Goal: Task Accomplishment & Management: Manage account settings

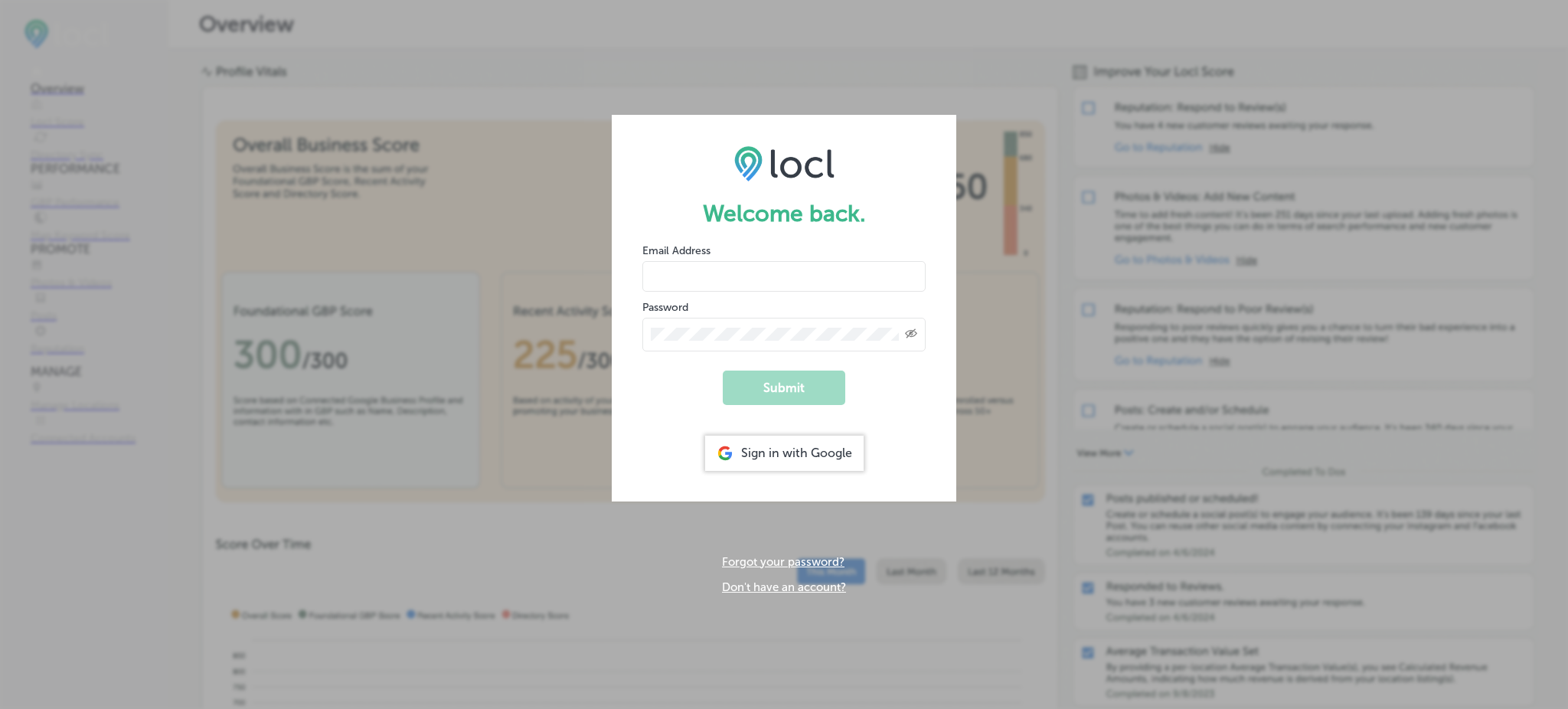
type input "Rabosa"
click at [769, 443] on div "Sign in with Google" at bounding box center [784, 453] width 159 height 36
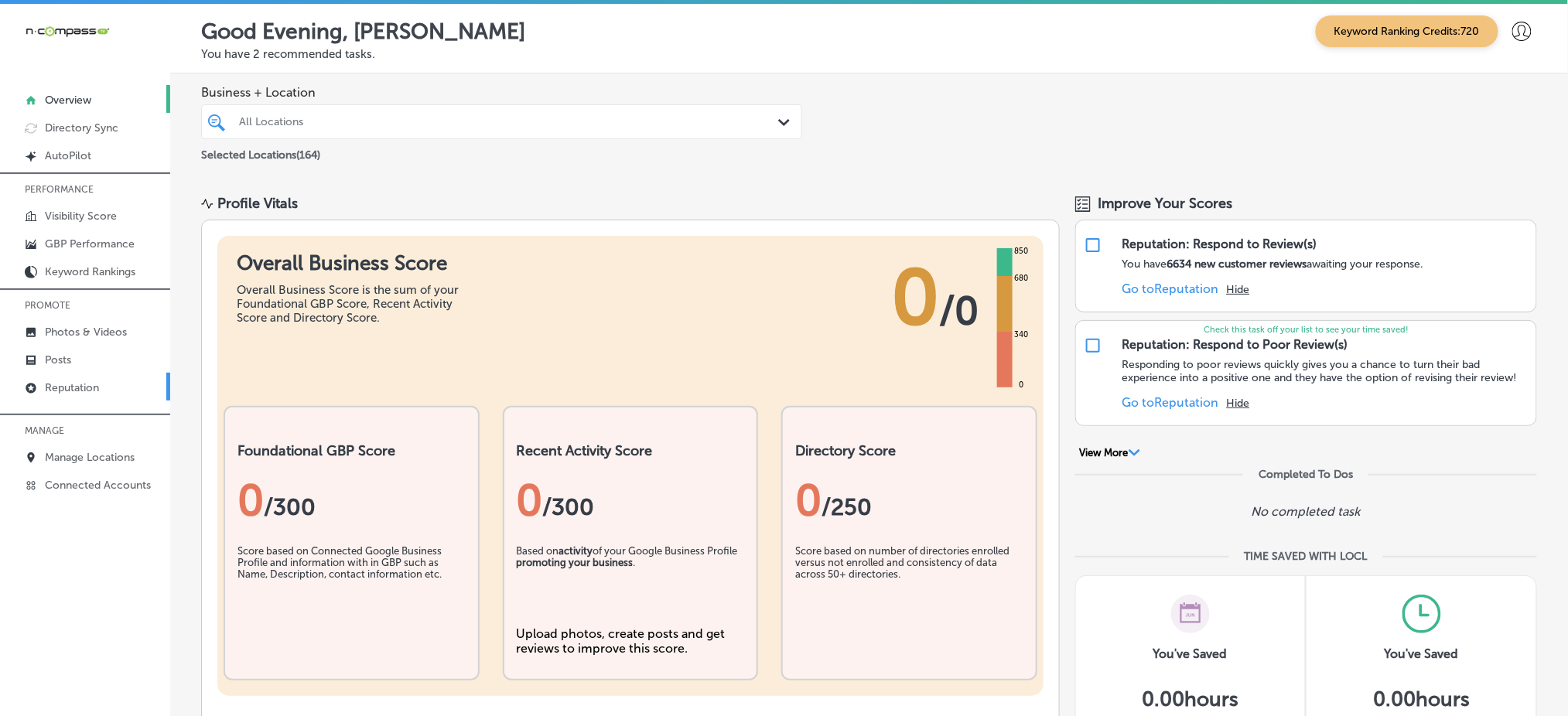
click at [80, 382] on p "Reputation" at bounding box center [72, 387] width 54 height 13
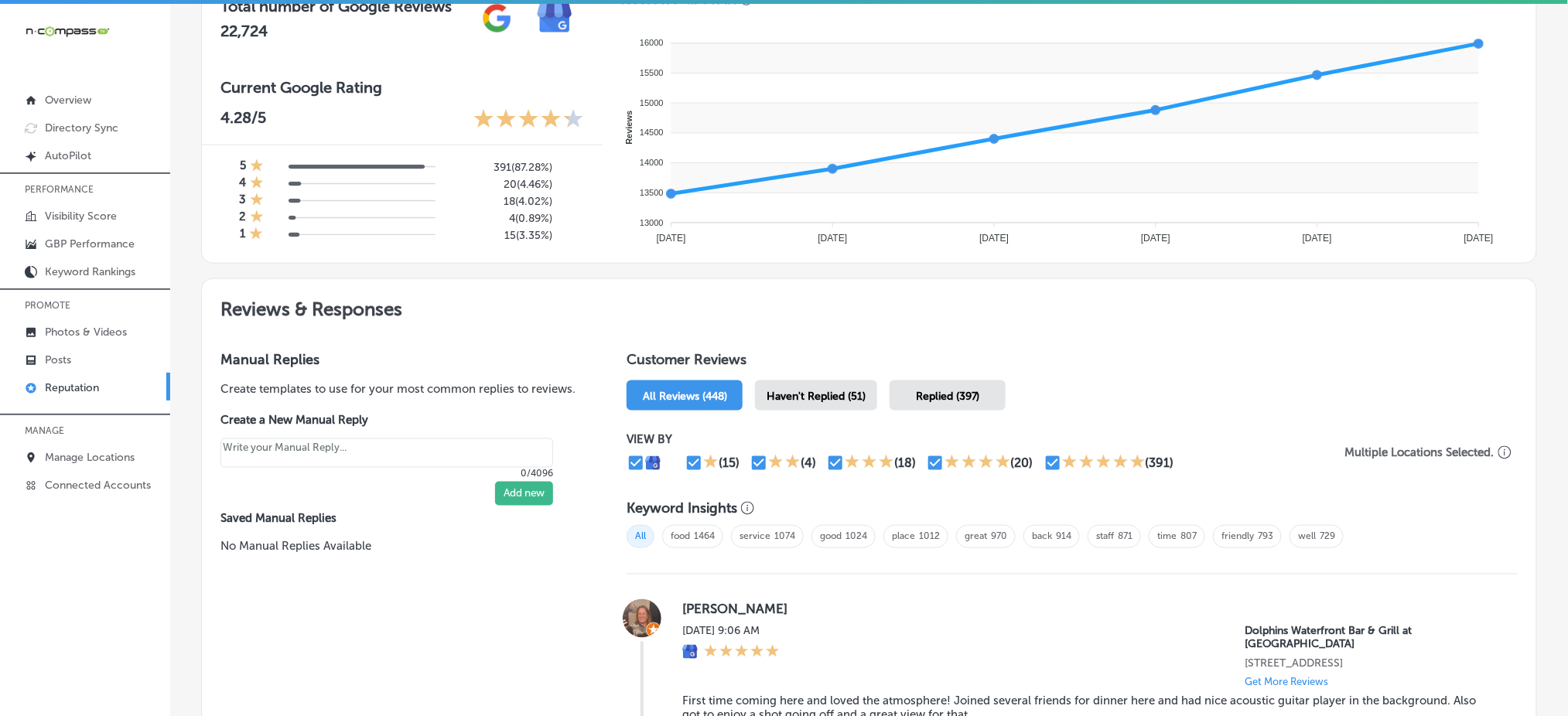
scroll to position [619, 0]
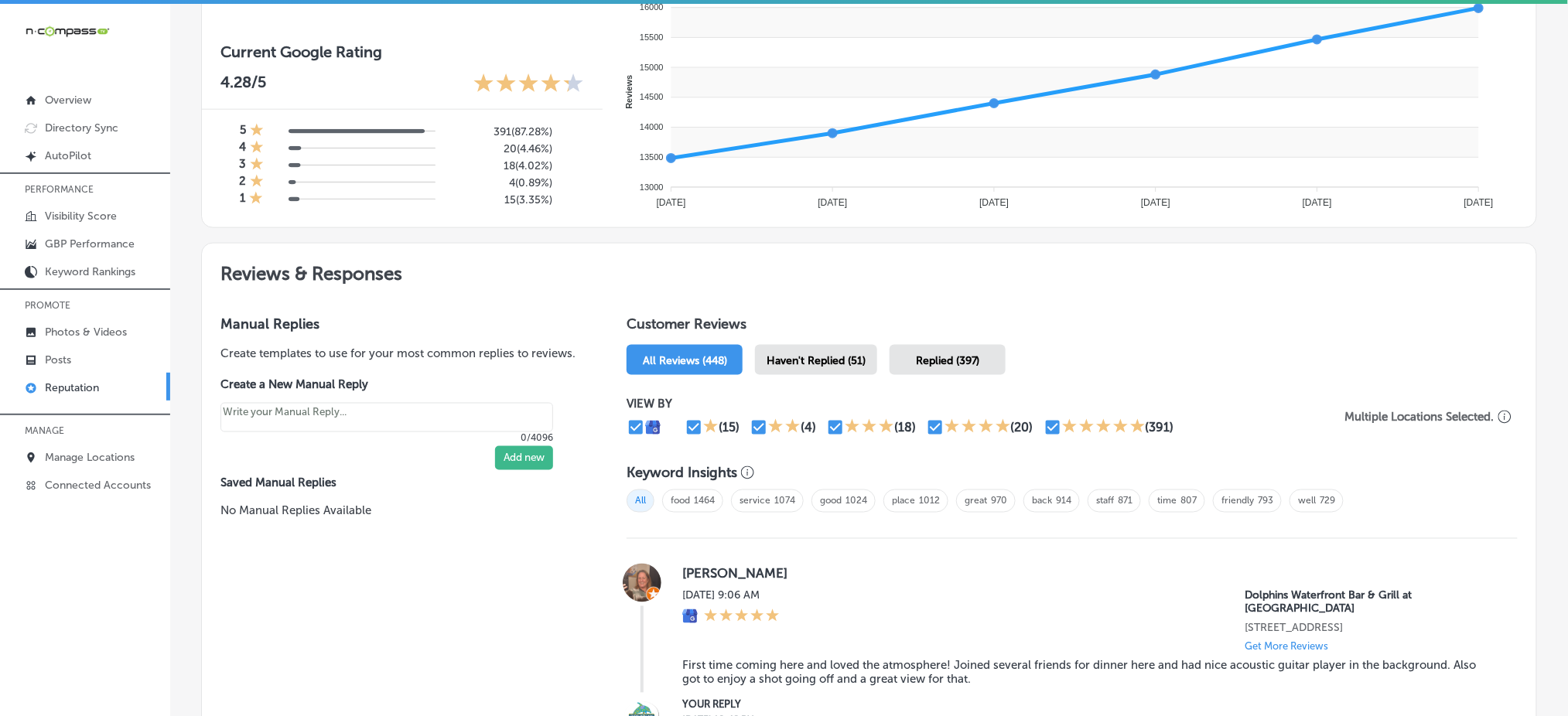
click at [812, 363] on div "Haven't Replied (51)" at bounding box center [816, 359] width 122 height 30
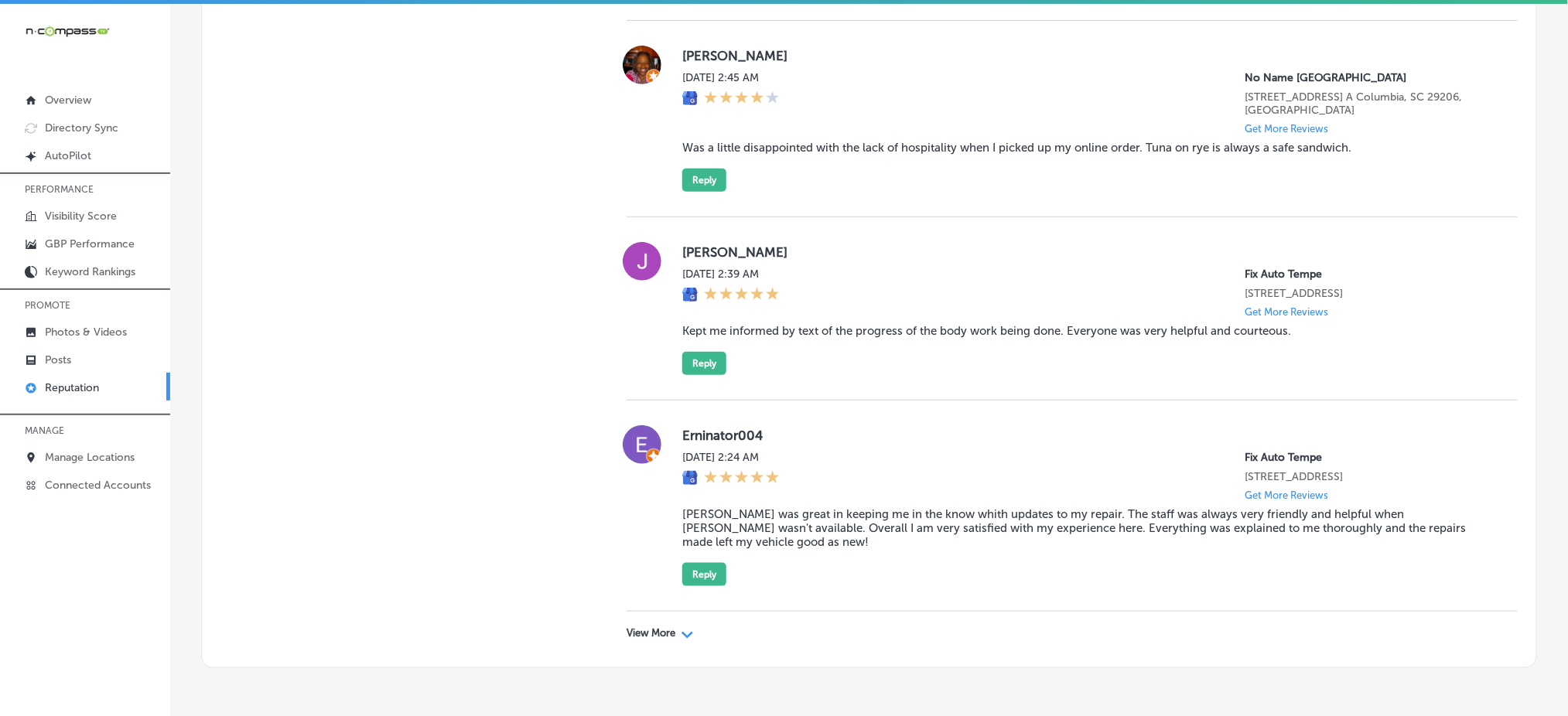
scroll to position [4672, 0]
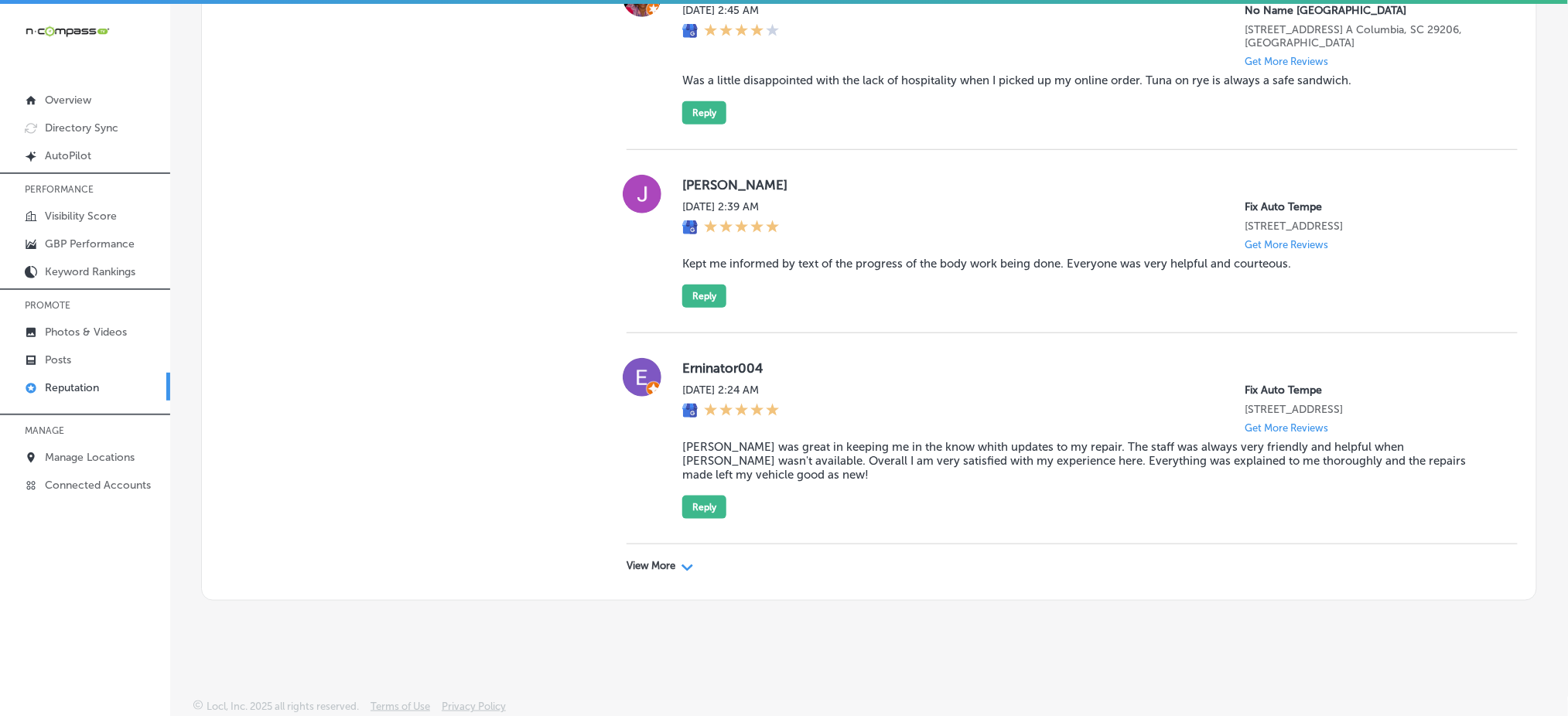
click at [642, 566] on p "View More" at bounding box center [651, 565] width 49 height 12
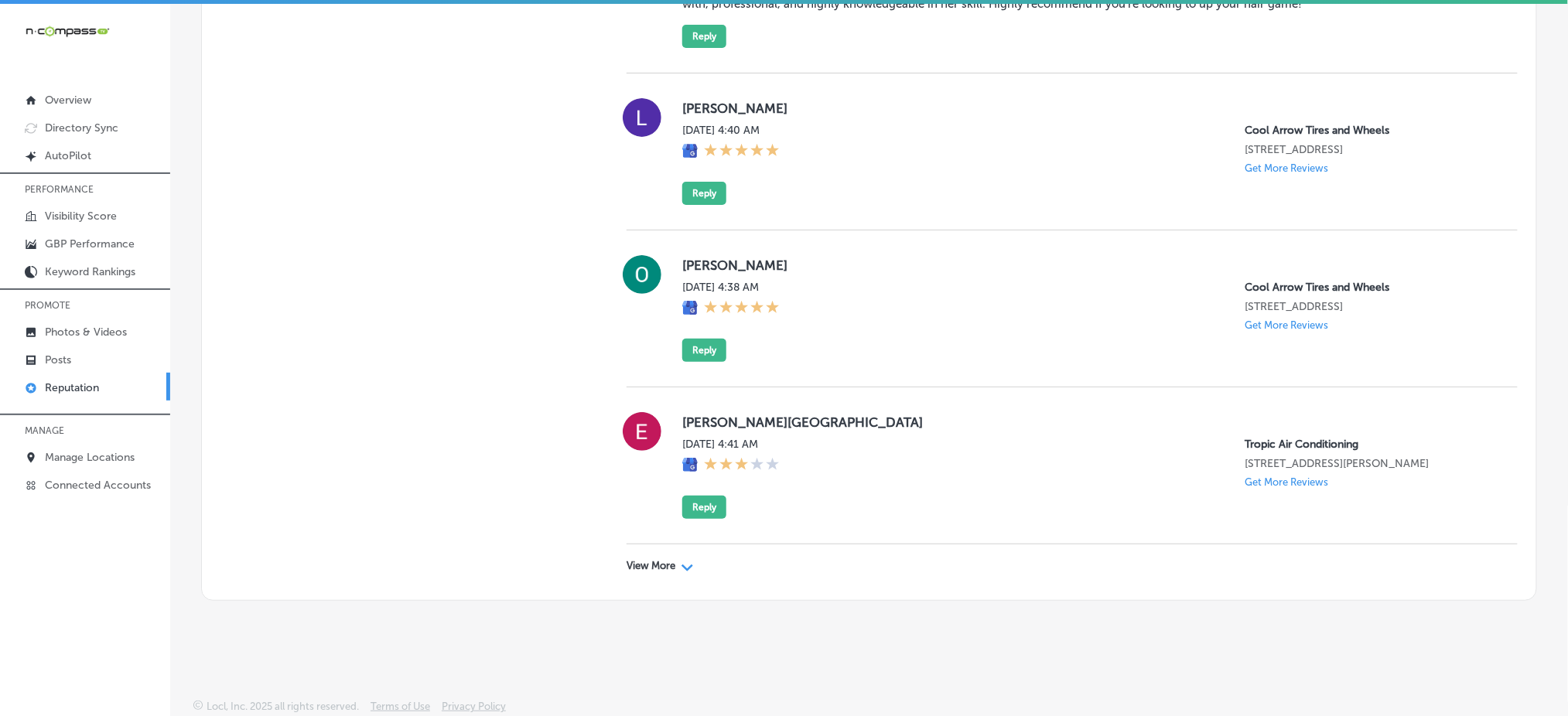
scroll to position [8621, 0]
click at [661, 566] on p "View More" at bounding box center [651, 565] width 49 height 12
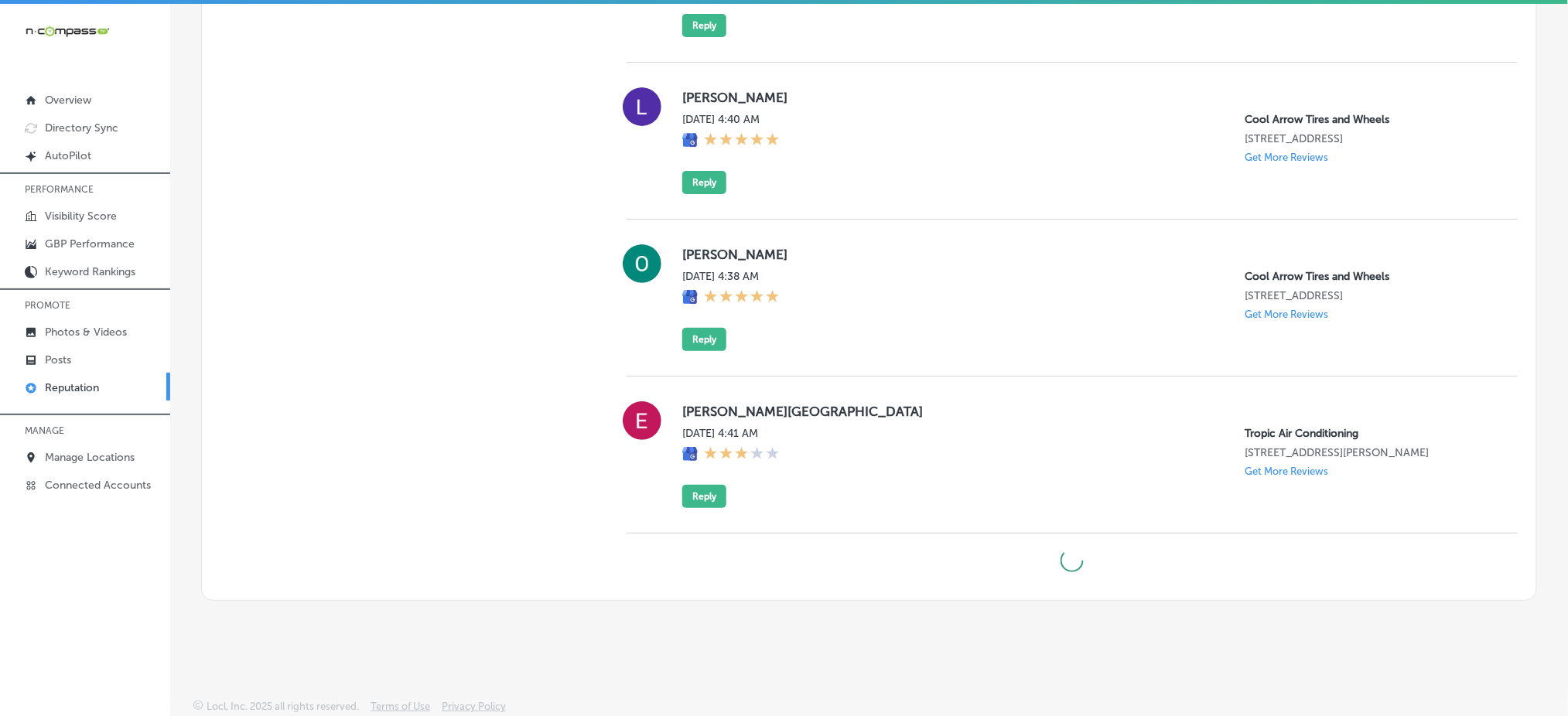
type textarea "x"
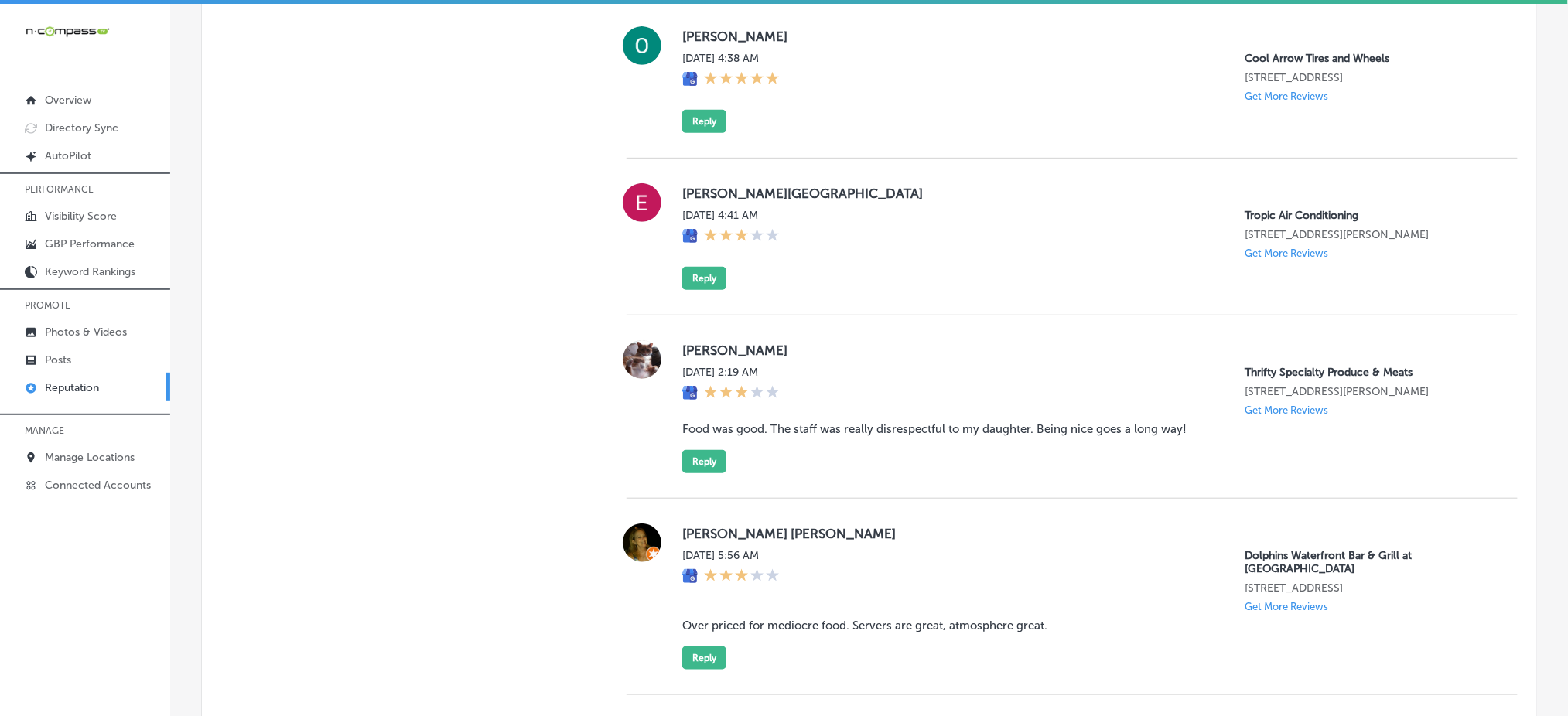
scroll to position [8724, 0]
